Goal: Check status: Check status

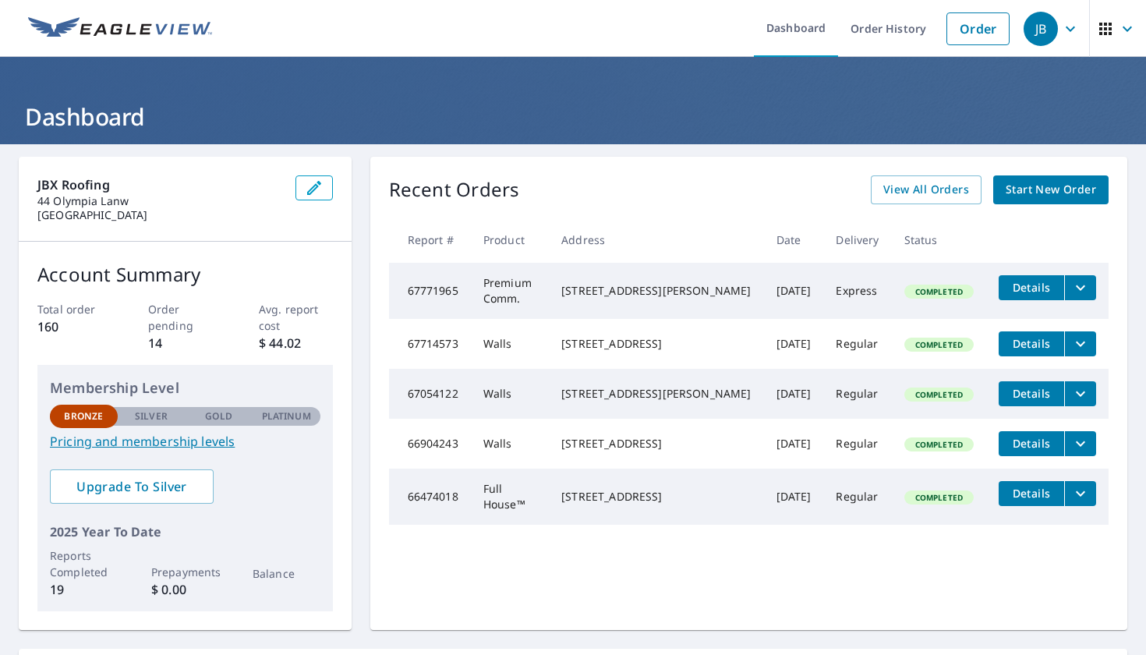
click at [878, 293] on td "Express" at bounding box center [857, 291] width 68 height 56
click at [1034, 281] on span "Details" at bounding box center [1031, 287] width 47 height 15
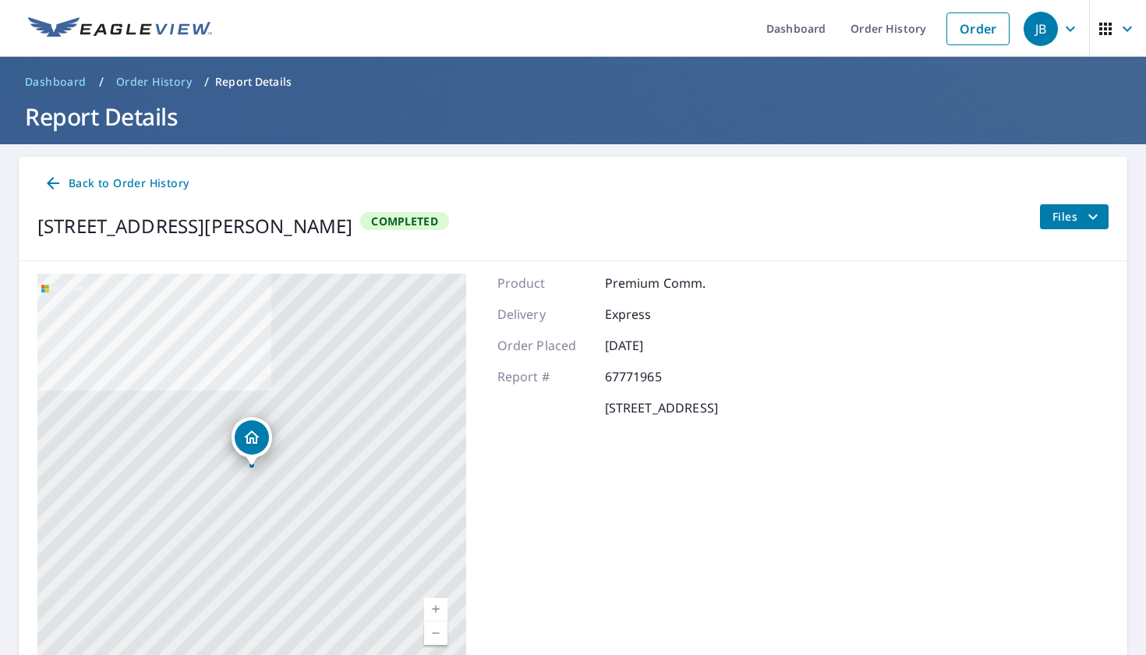
click at [1056, 221] on span "Files" at bounding box center [1077, 216] width 50 height 19
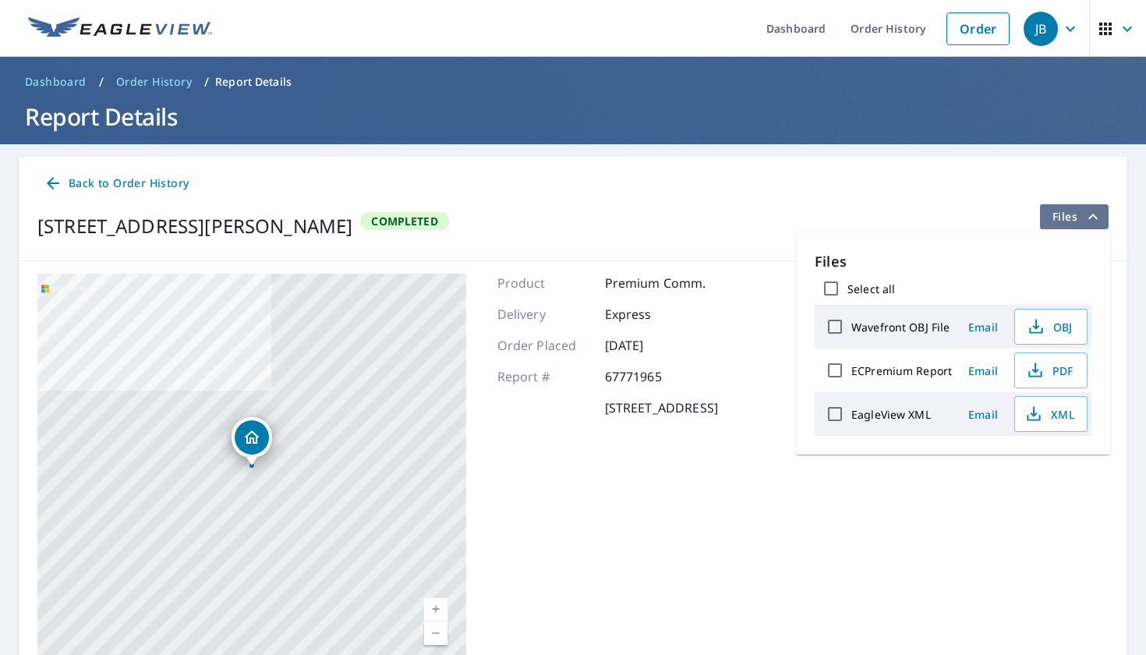
click at [1056, 221] on span "Files" at bounding box center [1077, 216] width 50 height 19
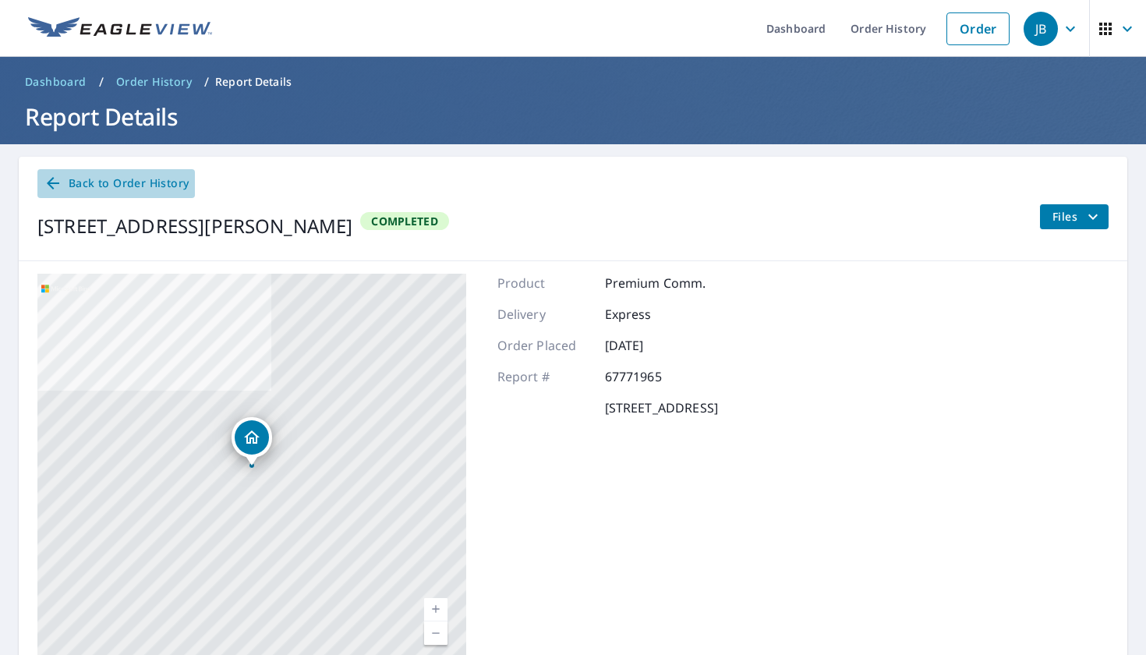
click at [60, 186] on icon at bounding box center [53, 183] width 19 height 19
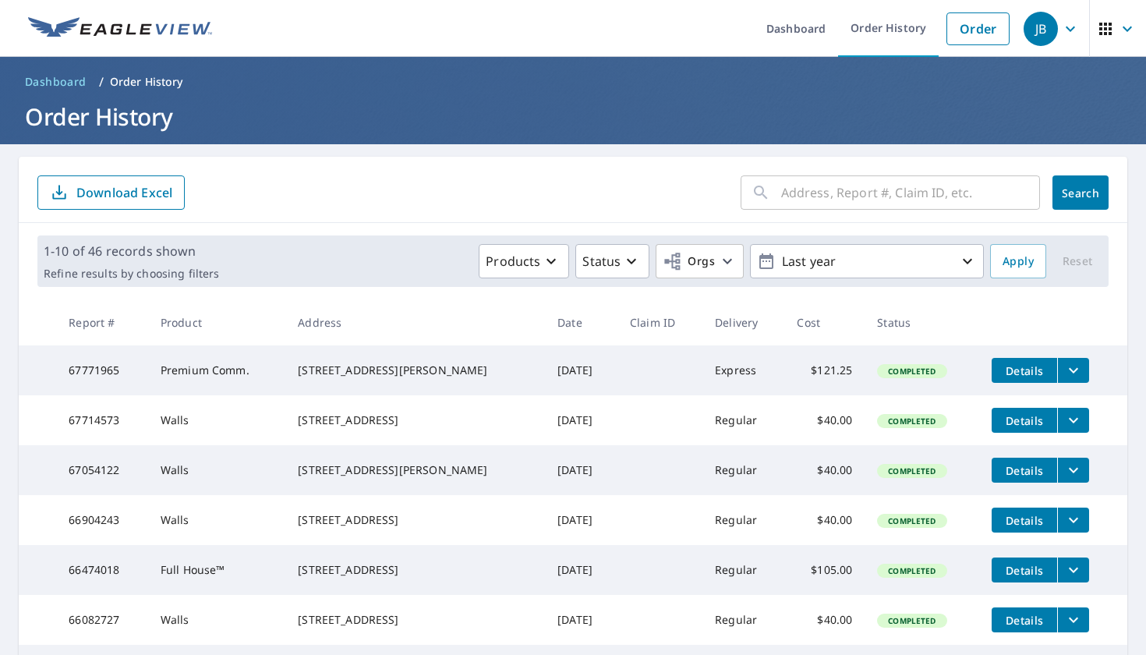
click at [643, 370] on td at bounding box center [659, 370] width 85 height 50
click at [1076, 373] on icon "filesDropdownBtn-67771965" at bounding box center [1073, 370] width 19 height 19
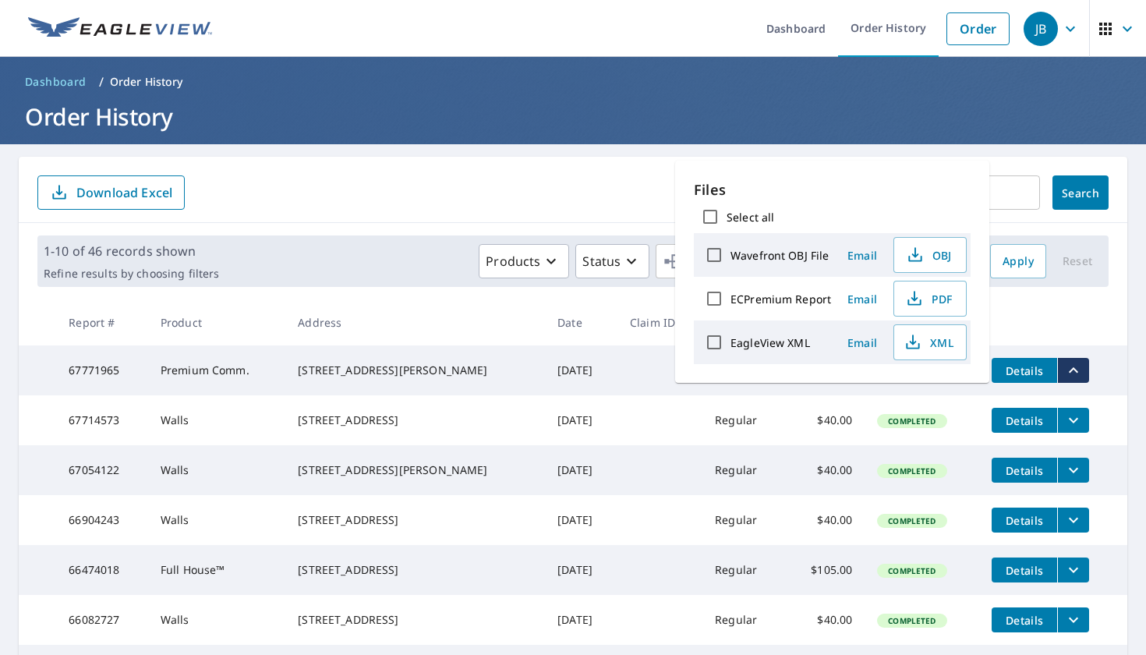
click at [1076, 373] on icon "filesDropdownBtn-67771965" at bounding box center [1073, 370] width 19 height 19
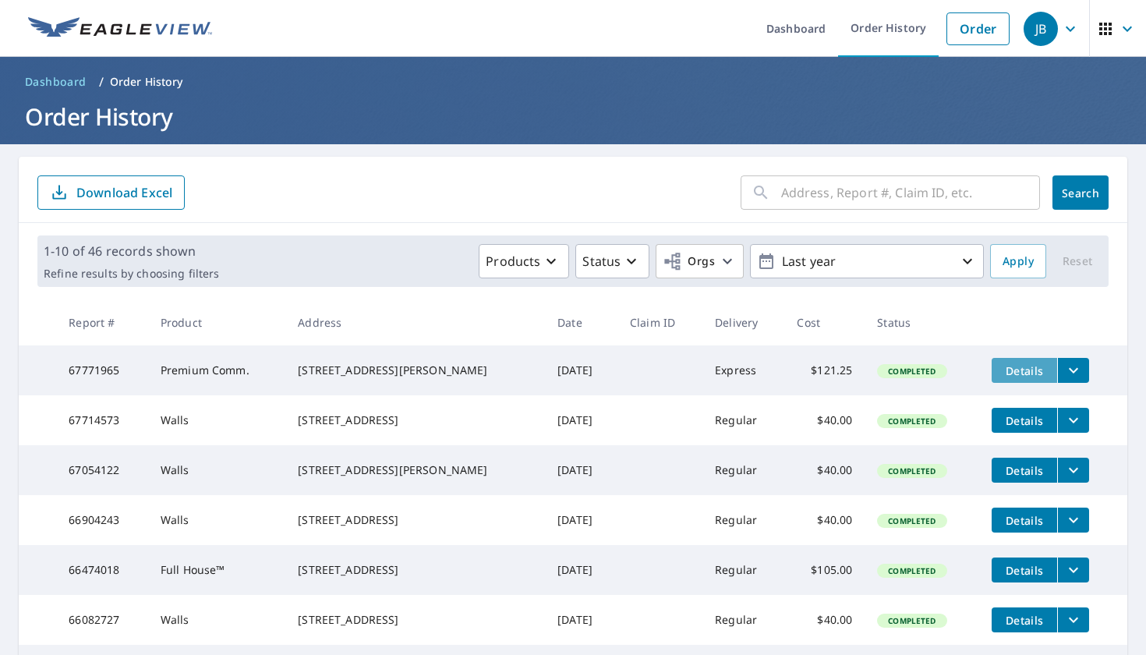
click at [1033, 377] on span "Details" at bounding box center [1024, 370] width 47 height 15
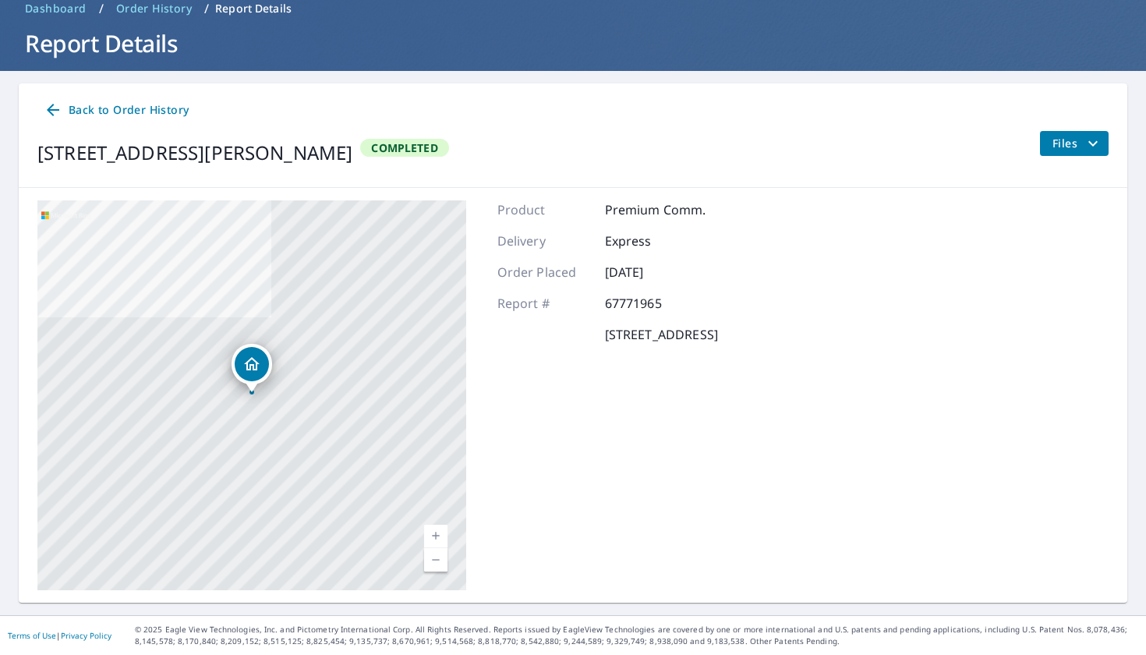
scroll to position [72, 0]
